Goal: Task Accomplishment & Management: Manage account settings

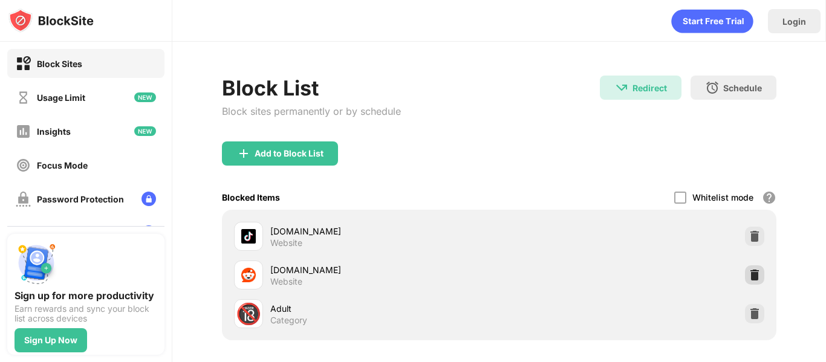
click at [749, 273] on img at bounding box center [755, 275] width 12 height 12
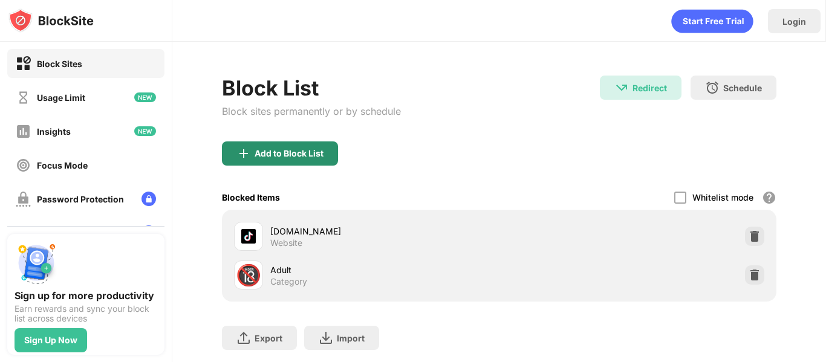
click at [310, 157] on div "Add to Block List" at bounding box center [289, 154] width 69 height 10
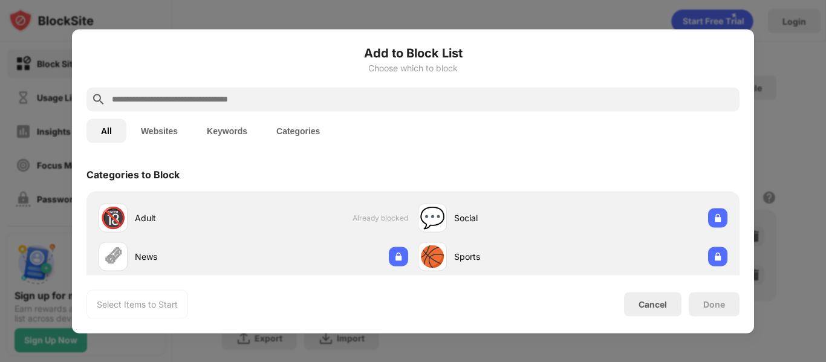
click at [252, 112] on div "All Websites Keywords Categories" at bounding box center [412, 130] width 653 height 39
click at [249, 106] on input "text" at bounding box center [423, 99] width 624 height 15
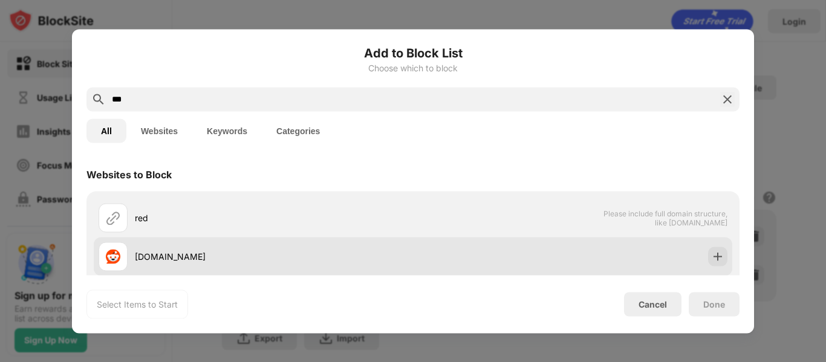
type input "***"
click at [712, 259] on img at bounding box center [718, 256] width 12 height 12
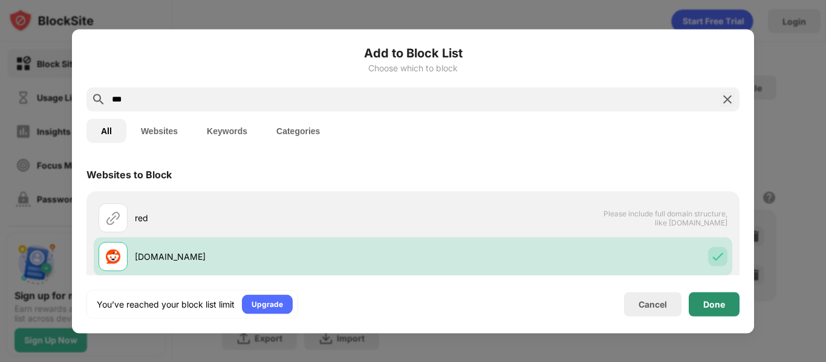
click at [732, 302] on div "Done" at bounding box center [714, 304] width 51 height 24
